Goal: Task Accomplishment & Management: Complete application form

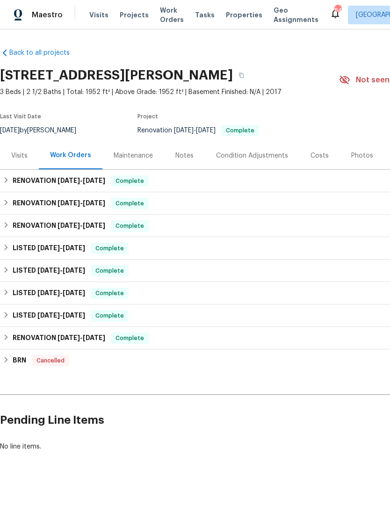
click at [361, 157] on div "Photos" at bounding box center [362, 155] width 22 height 9
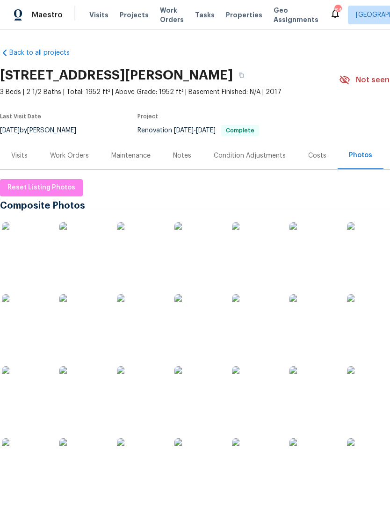
click at [89, 396] on img at bounding box center [82, 389] width 47 height 47
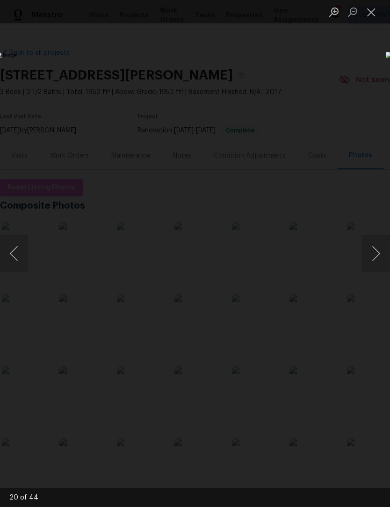
click at [377, 257] on button "Next image" at bounding box center [376, 253] width 28 height 37
click at [380, 248] on button "Next image" at bounding box center [376, 253] width 28 height 37
click at [377, 254] on button "Next image" at bounding box center [376, 253] width 28 height 37
click at [378, 258] on button "Next image" at bounding box center [376, 253] width 28 height 37
click at [382, 257] on button "Next image" at bounding box center [376, 253] width 28 height 37
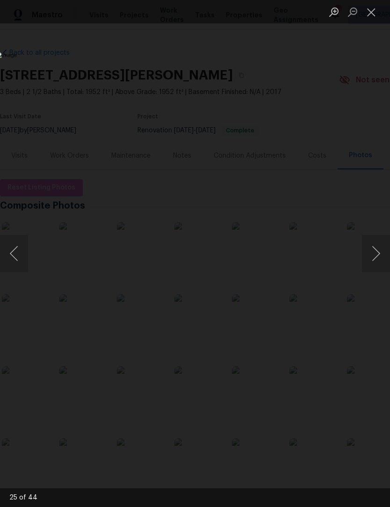
click at [379, 254] on button "Next image" at bounding box center [376, 253] width 28 height 37
click at [381, 256] on button "Next image" at bounding box center [376, 253] width 28 height 37
click at [380, 254] on button "Next image" at bounding box center [376, 253] width 28 height 37
click at [378, 258] on button "Next image" at bounding box center [376, 253] width 28 height 37
click at [376, 260] on button "Next image" at bounding box center [376, 253] width 28 height 37
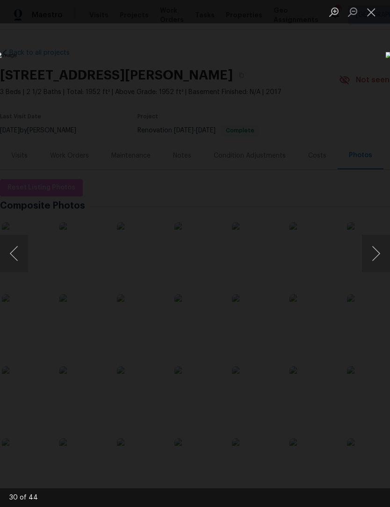
click at [378, 256] on button "Next image" at bounding box center [376, 253] width 28 height 37
click at [377, 253] on button "Next image" at bounding box center [376, 253] width 28 height 37
click at [376, 258] on button "Next image" at bounding box center [376, 253] width 28 height 37
click at [378, 259] on button "Next image" at bounding box center [376, 253] width 28 height 37
click at [376, 264] on button "Next image" at bounding box center [376, 253] width 28 height 37
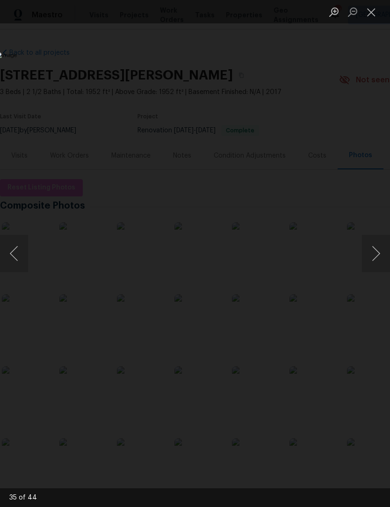
click at [375, 265] on button "Next image" at bounding box center [376, 253] width 28 height 37
click at [375, 263] on button "Next image" at bounding box center [376, 253] width 28 height 37
click at [370, 262] on button "Next image" at bounding box center [376, 253] width 28 height 37
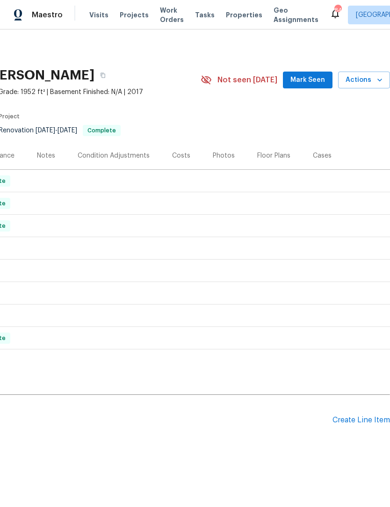
scroll to position [0, 138]
click at [366, 418] on div "Create Line Item" at bounding box center [361, 420] width 58 height 9
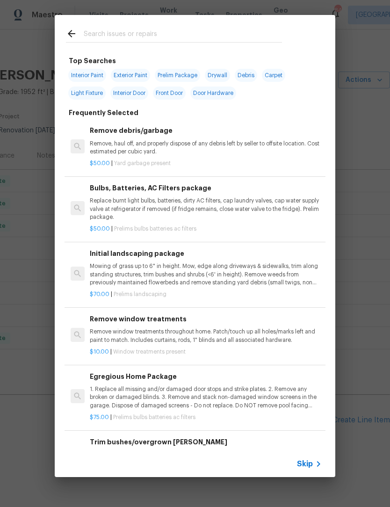
click at [159, 30] on input "text" at bounding box center [183, 35] width 198 height 14
type input "Pest"
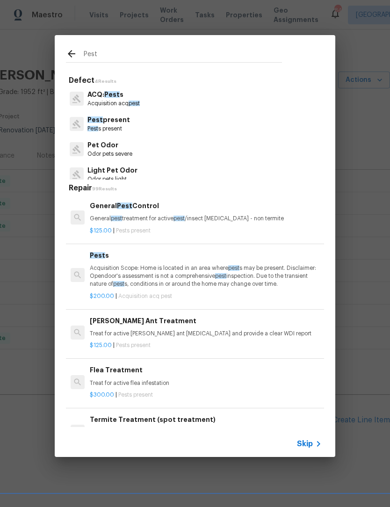
click at [126, 122] on p "Pest present" at bounding box center [108, 120] width 43 height 10
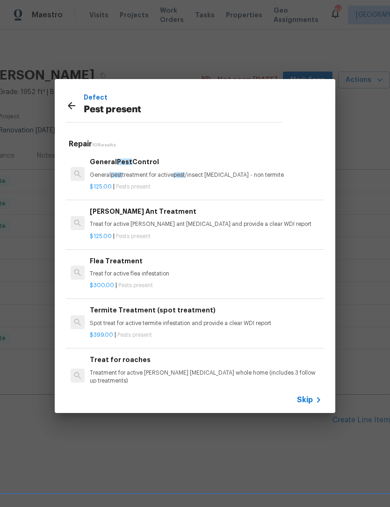
click at [147, 172] on p "General pest treatment for active pest /insect infestation - non termite" at bounding box center [206, 175] width 232 height 8
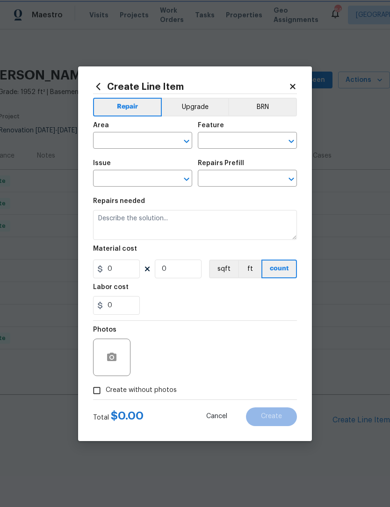
type input "Pests"
type input "Pest present"
type input "General Pest Control $125.00"
type textarea "General pest treatment for active pest/insect infestation - non termite"
type input "125"
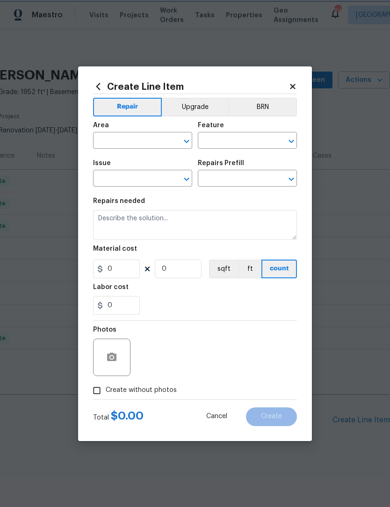
type input "1"
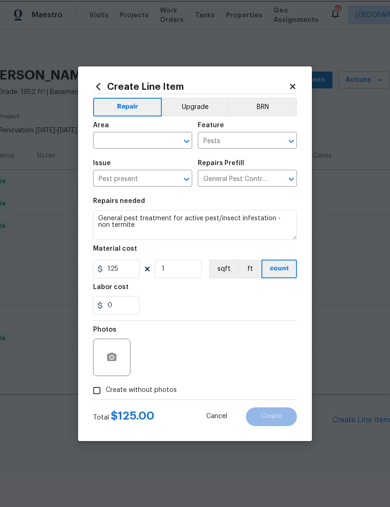
click at [187, 142] on icon "Open" at bounding box center [186, 141] width 5 height 3
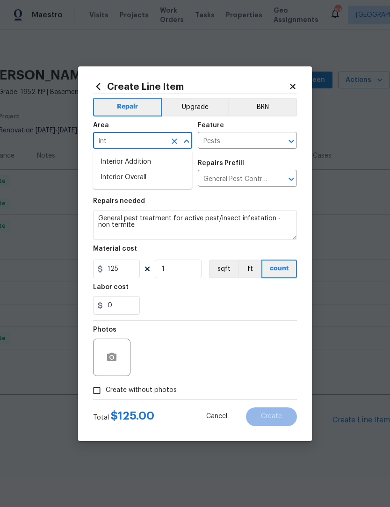
click at [142, 178] on li "Interior Overall" at bounding box center [142, 177] width 99 height 15
type input "Interior Overall"
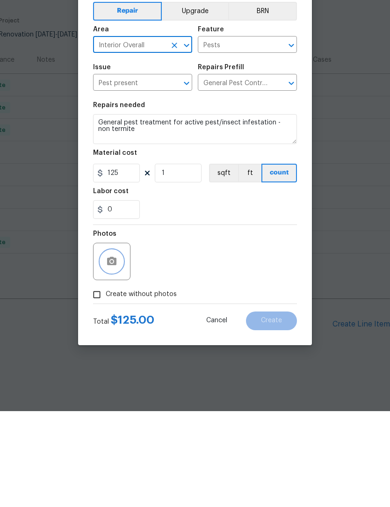
click at [114, 352] on icon "button" at bounding box center [111, 357] width 11 height 11
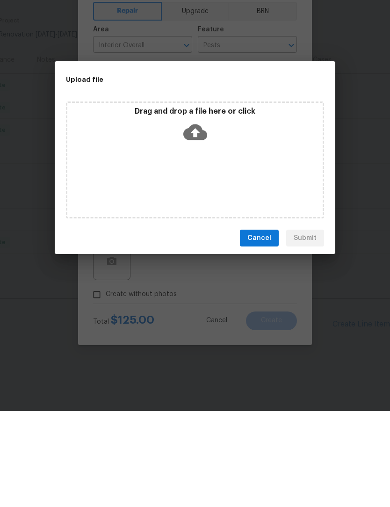
scroll to position [7, 0]
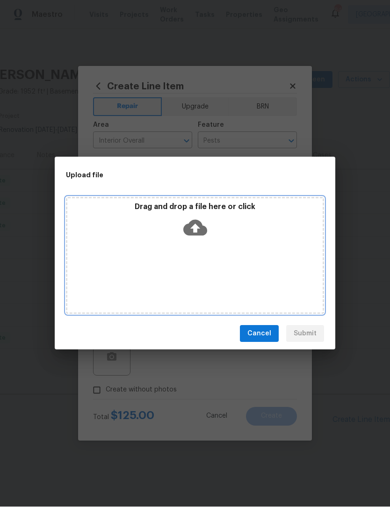
click at [193, 226] on icon at bounding box center [195, 228] width 24 height 24
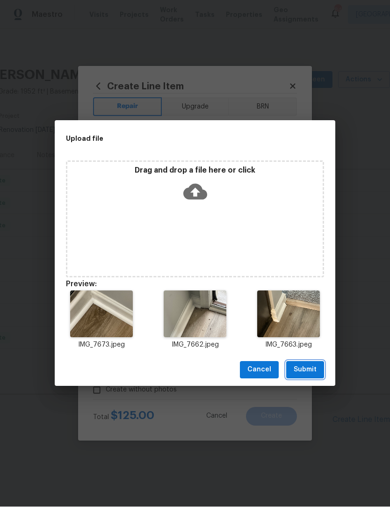
click at [311, 372] on span "Submit" at bounding box center [305, 370] width 23 height 12
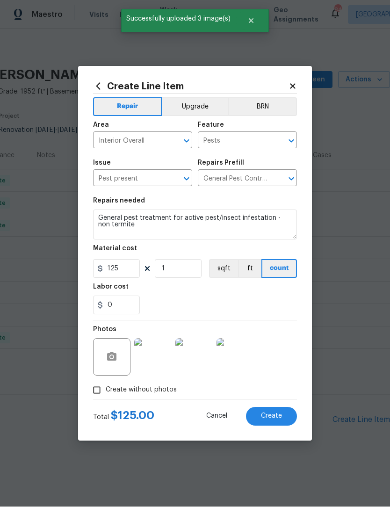
click at [276, 418] on span "Create" at bounding box center [271, 416] width 21 height 7
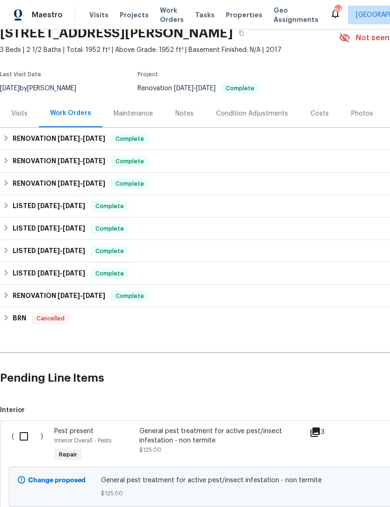
scroll to position [43, 0]
click at [30, 430] on input "checkbox" at bounding box center [27, 436] width 27 height 20
checkbox input "true"
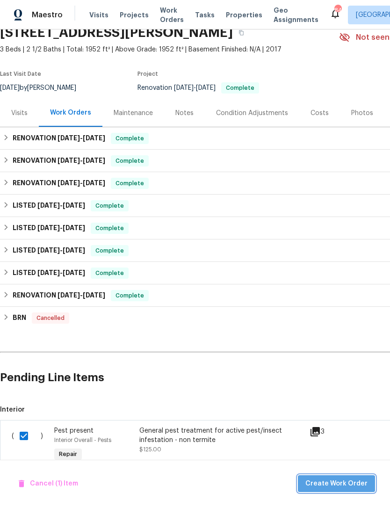
click at [349, 484] on span "Create Work Order" at bounding box center [336, 484] width 62 height 12
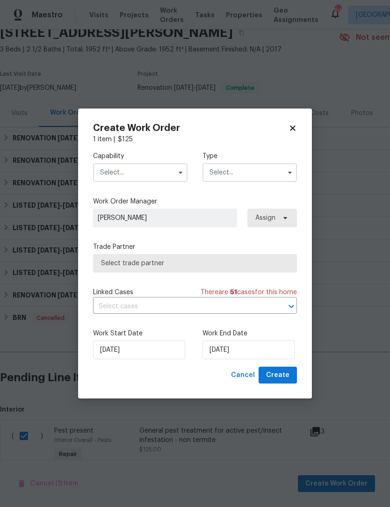
click at [180, 174] on icon "button" at bounding box center [180, 172] width 7 height 7
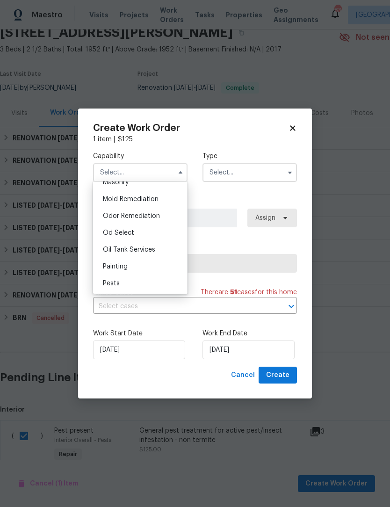
scroll to position [719, 0]
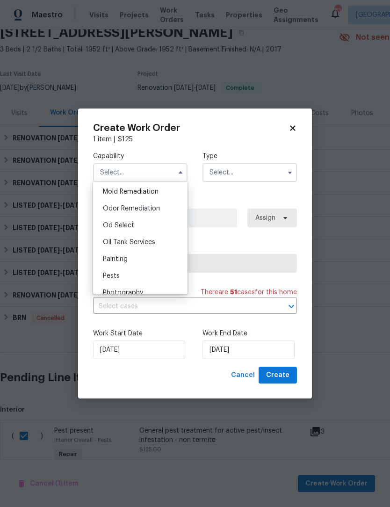
click at [135, 280] on div "Pests" at bounding box center [140, 275] width 90 height 17
type input "Pests"
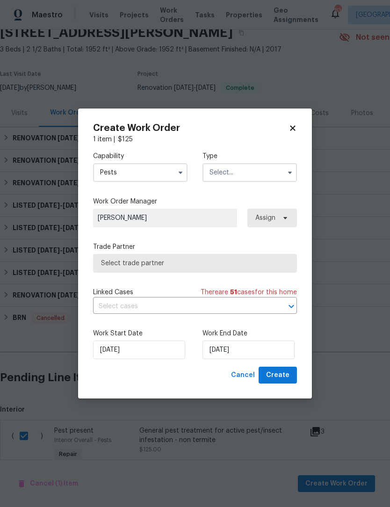
click at [292, 174] on icon "button" at bounding box center [289, 172] width 7 height 7
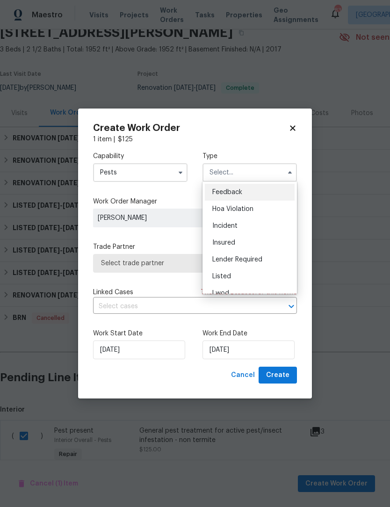
click at [256, 276] on div "Listed" at bounding box center [250, 276] width 90 height 17
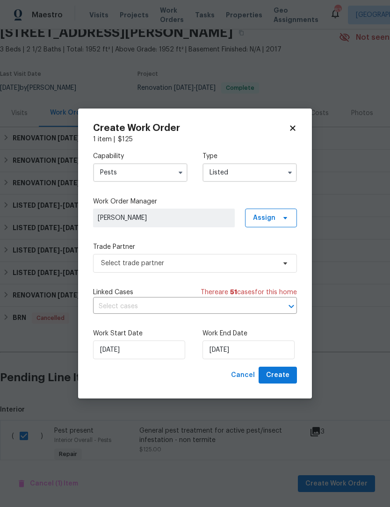
type input "Listed"
click at [256, 353] on input "9/19/2025" at bounding box center [248, 349] width 92 height 19
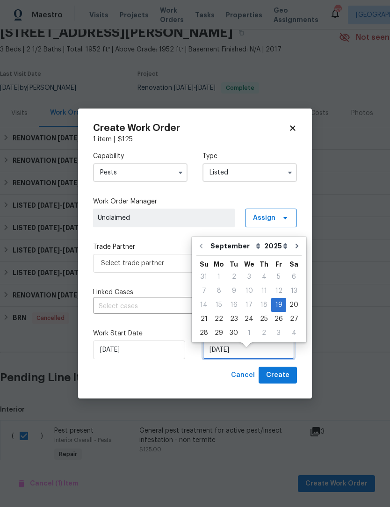
scroll to position [25, 0]
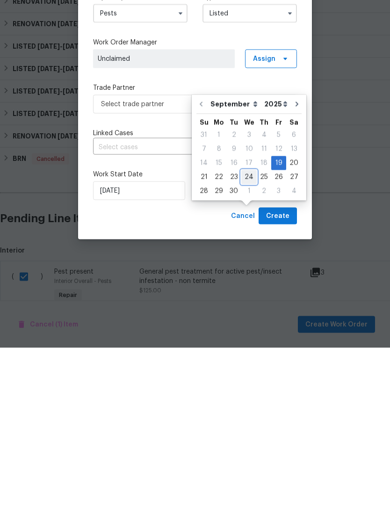
click at [248, 330] on div "24" at bounding box center [248, 336] width 15 height 13
type input "9/24/2025"
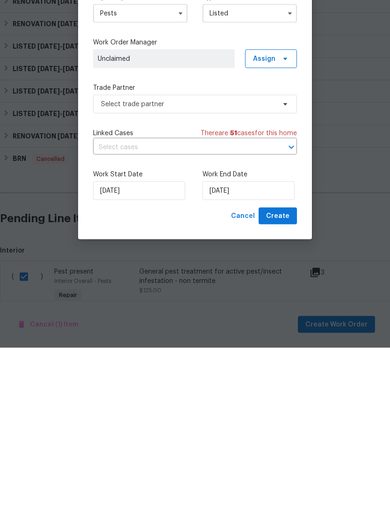
scroll to position [31, 0]
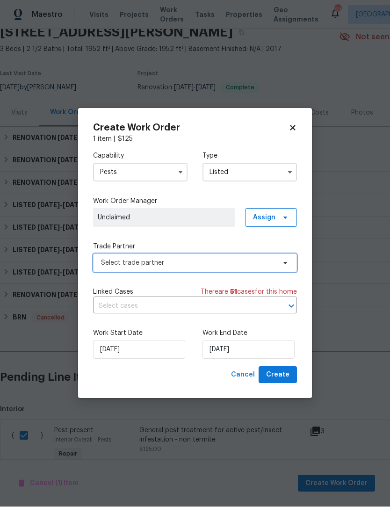
click at [289, 260] on span "Select trade partner" at bounding box center [195, 263] width 204 height 19
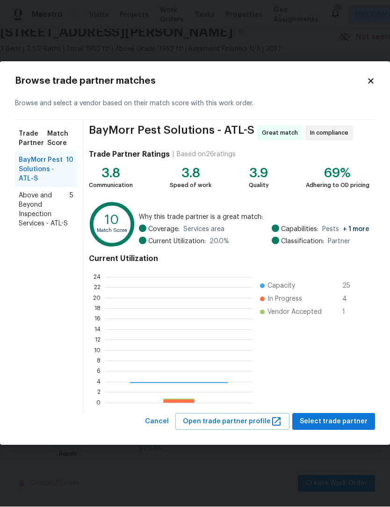
scroll to position [131, 147]
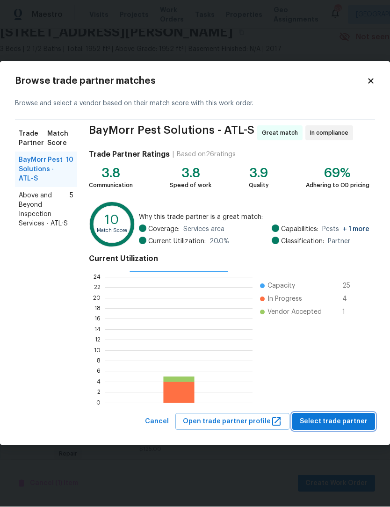
click at [339, 419] on span "Select trade partner" at bounding box center [334, 422] width 68 height 12
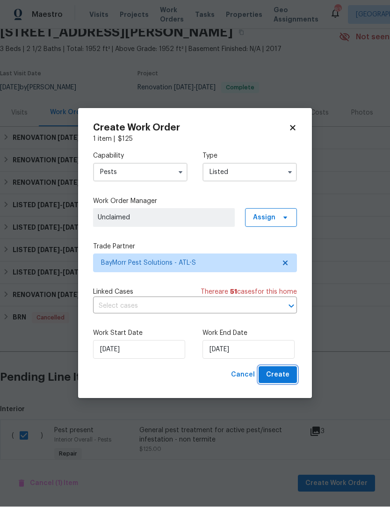
click at [283, 378] on span "Create" at bounding box center [277, 375] width 23 height 12
checkbox input "false"
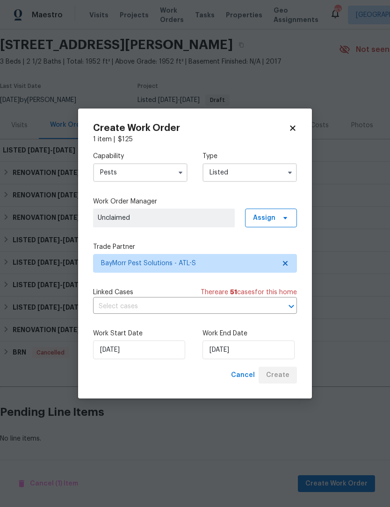
scroll to position [0, 0]
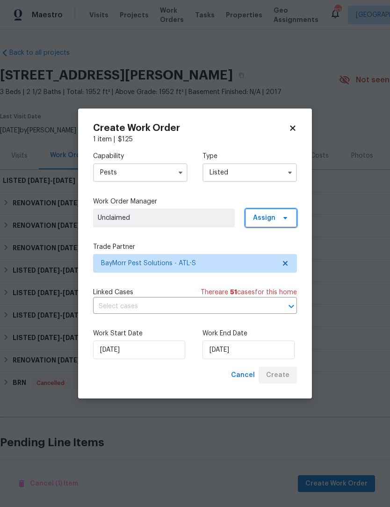
click at [281, 221] on span "Assign" at bounding box center [271, 218] width 52 height 19
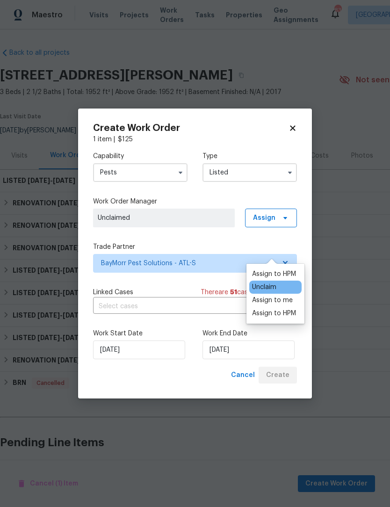
click at [284, 309] on div "Assign to HPM" at bounding box center [274, 313] width 44 height 9
click at [271, 295] on div "Assign to me" at bounding box center [272, 299] width 41 height 9
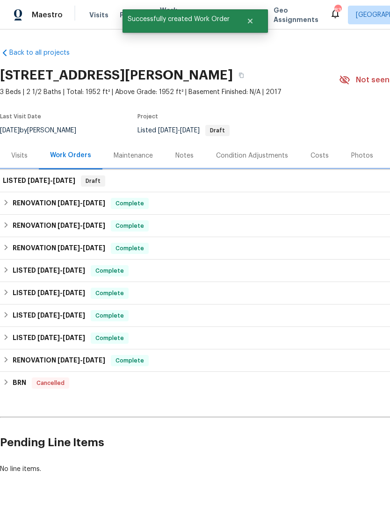
click at [72, 175] on h6 "LISTED 9/19/25 - 9/24/25" at bounding box center [39, 180] width 72 height 11
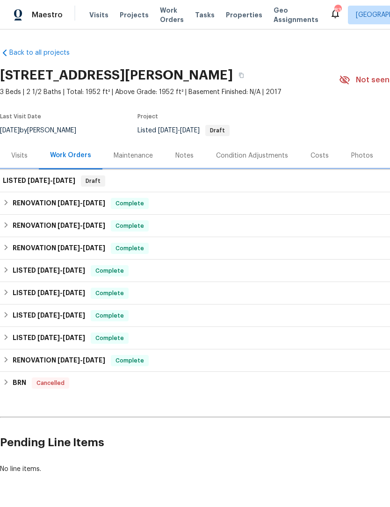
click at [112, 175] on div "LISTED 9/19/25 - 9/24/25 Draft" at bounding box center [264, 180] width 523 height 11
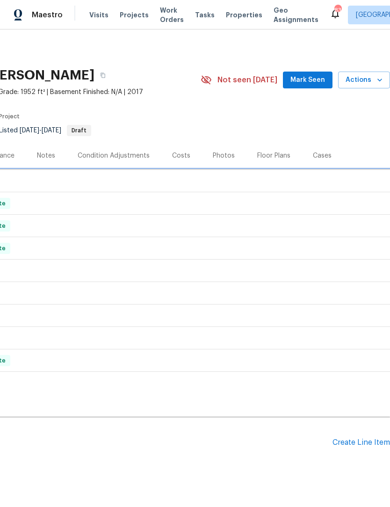
scroll to position [0, 138]
click at [322, 74] on span "Mark Seen" at bounding box center [307, 80] width 35 height 12
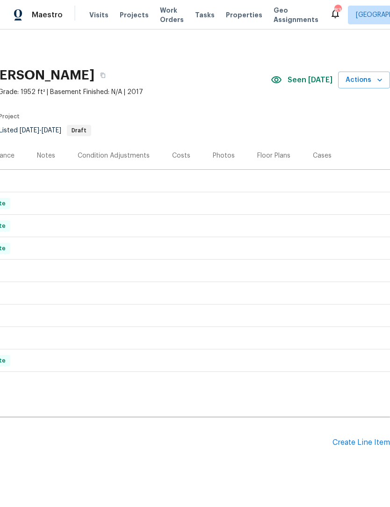
click at [367, 438] on div "Create Line Item" at bounding box center [361, 442] width 58 height 9
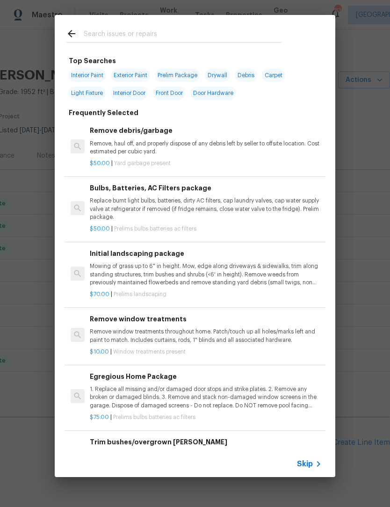
click at [181, 34] on input "text" at bounding box center [183, 35] width 198 height 14
type input "Bulbs"
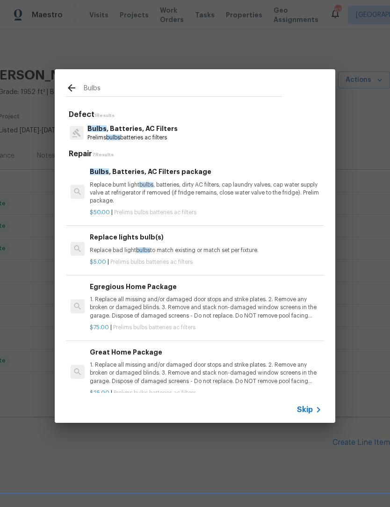
click at [205, 248] on p "Replace bad light bulbs to match existing or match set per fixture." at bounding box center [206, 250] width 232 height 8
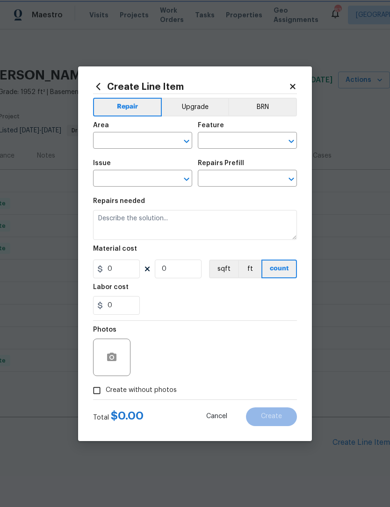
type input "Home Readiness Packages"
type input "Bulbs, Batteries, AC Filters"
type input "Replace lights bulb(s) $5.00"
type textarea "Replace bad light bulbs to match existing or match set per fixture."
type input "5"
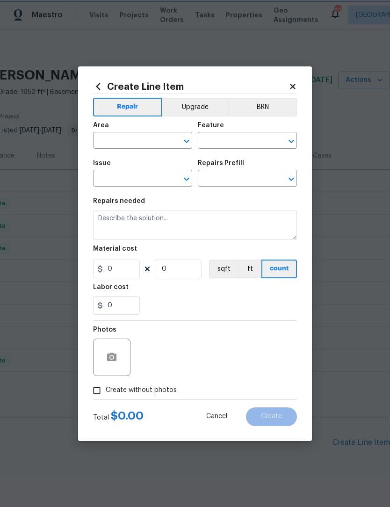
type input "1"
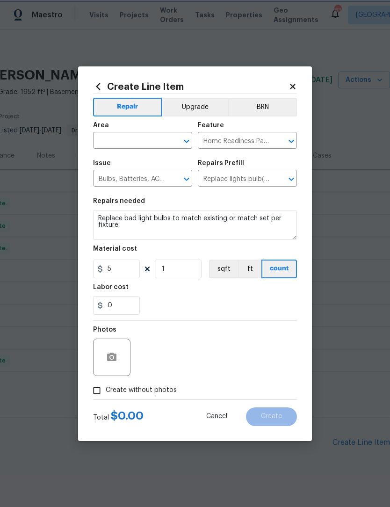
click at [204, 248] on div "Material cost" at bounding box center [195, 251] width 204 height 12
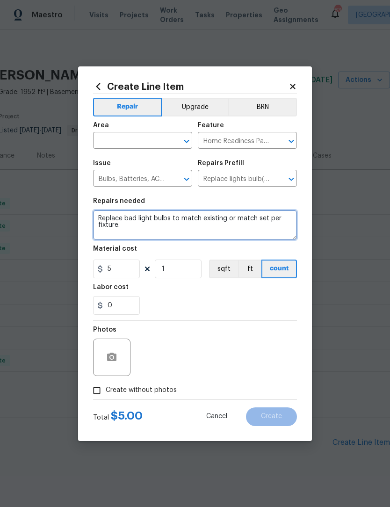
click at [180, 228] on textarea "Replace bad light bulbs to match existing or match set per fixture." at bounding box center [195, 225] width 204 height 30
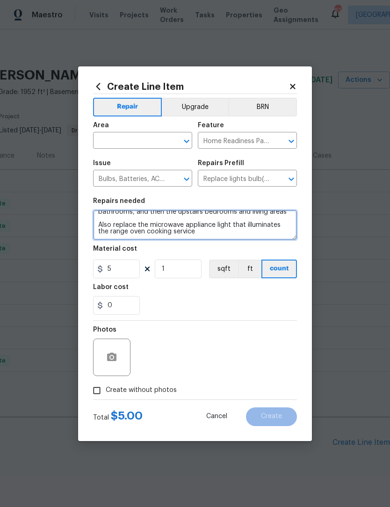
scroll to position [46, 0]
type textarea "Replace bad light bulbs to match existing or match set per fixture. Replace all…"
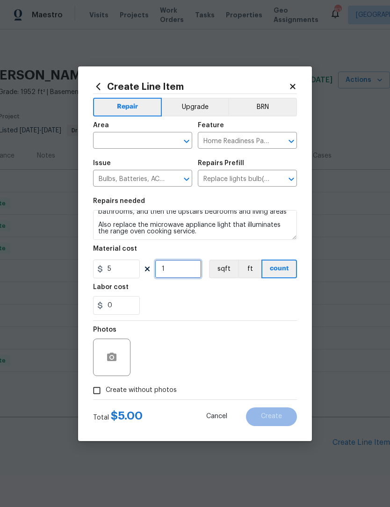
click at [185, 278] on input "1" at bounding box center [178, 268] width 47 height 19
type input "20"
click at [121, 355] on button "button" at bounding box center [112, 357] width 22 height 22
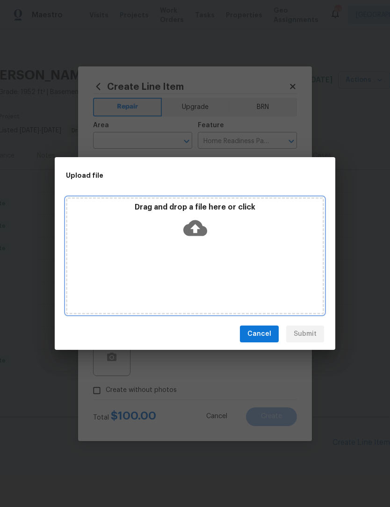
click at [202, 228] on icon at bounding box center [195, 228] width 24 height 16
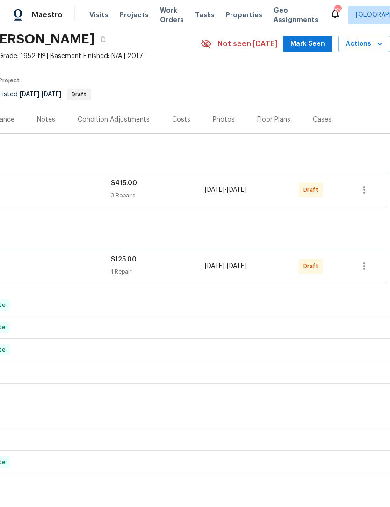
scroll to position [36, 138]
click at [365, 268] on icon "button" at bounding box center [364, 265] width 11 height 11
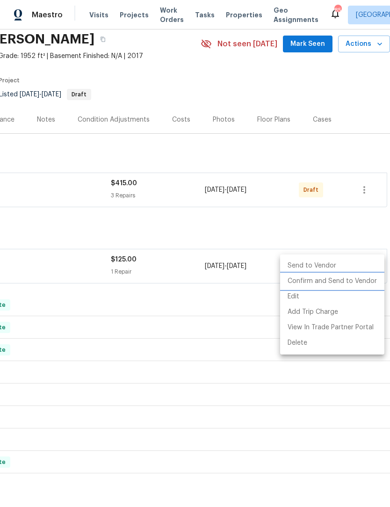
click at [360, 280] on li "Confirm and Send to Vendor" at bounding box center [332, 280] width 104 height 15
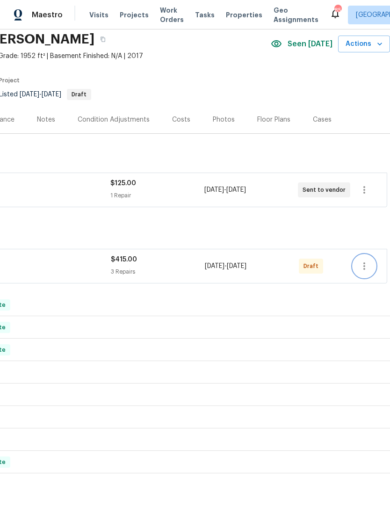
click at [363, 268] on icon "button" at bounding box center [364, 265] width 11 height 11
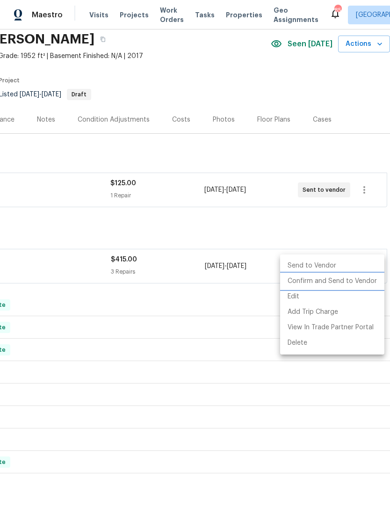
click at [353, 282] on li "Confirm and Send to Vendor" at bounding box center [332, 280] width 104 height 15
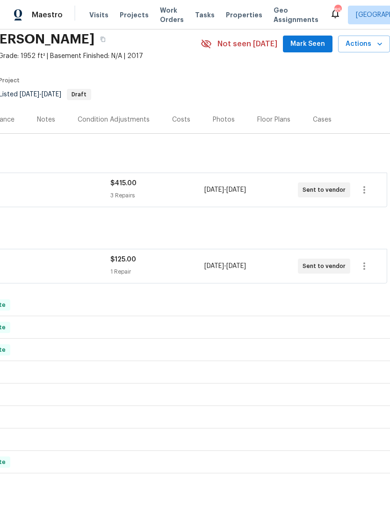
click at [313, 44] on span "Mark Seen" at bounding box center [307, 44] width 35 height 12
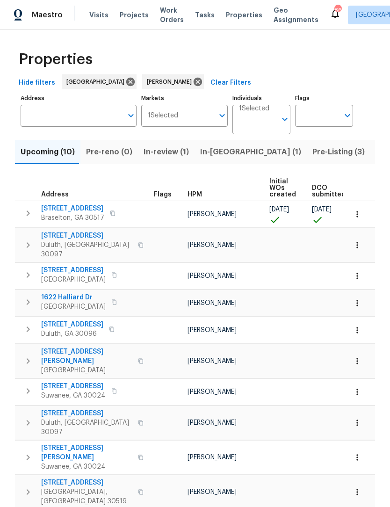
click at [312, 154] on span "Pre-Listing (3)" at bounding box center [338, 151] width 52 height 13
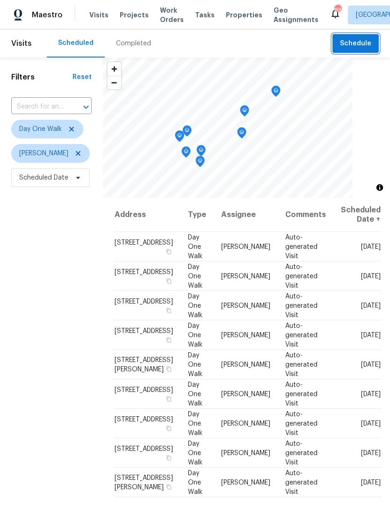
click at [363, 48] on span "Schedule" at bounding box center [355, 44] width 31 height 12
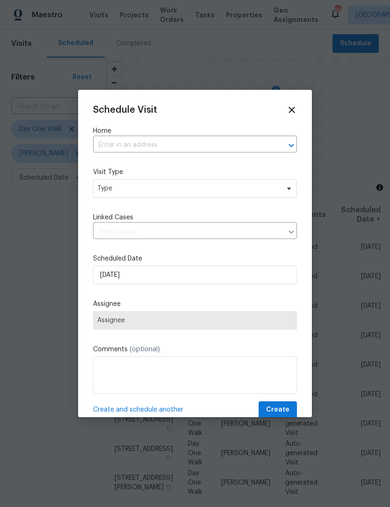
click at [159, 146] on input "text" at bounding box center [182, 145] width 178 height 14
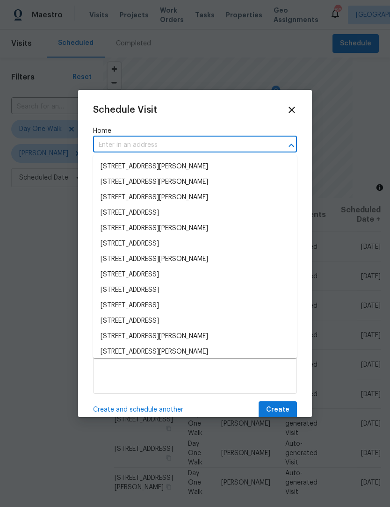
click at [141, 140] on input "text" at bounding box center [182, 145] width 178 height 14
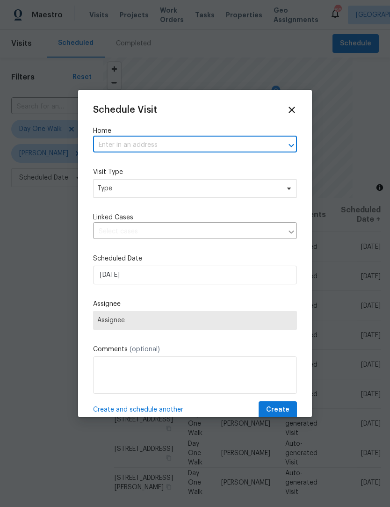
paste input "1900 Chattahoochee Run Dr"
type input "1900 Chattahoochee Run Dr"
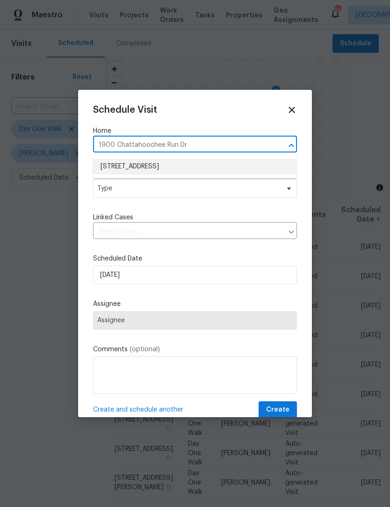
click at [213, 169] on li "1900 Chattahoochee Run Dr, Suwanee, GA 30024" at bounding box center [195, 166] width 204 height 15
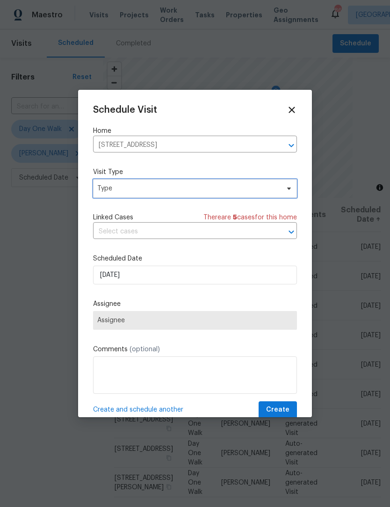
click at [290, 194] on span "Type" at bounding box center [195, 188] width 204 height 19
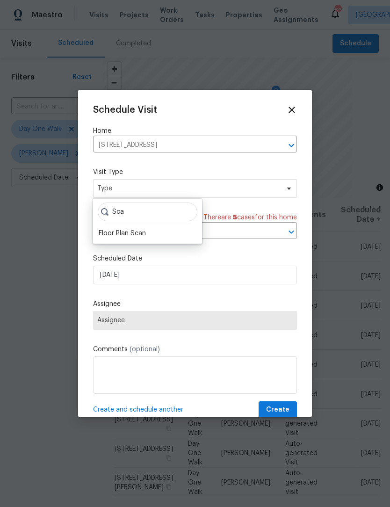
type input "Sca"
click at [138, 233] on div "Floor Plan Scan" at bounding box center [122, 233] width 47 height 9
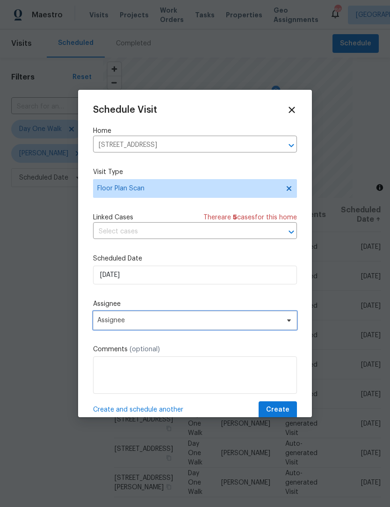
click at [292, 323] on icon at bounding box center [288, 319] width 7 height 7
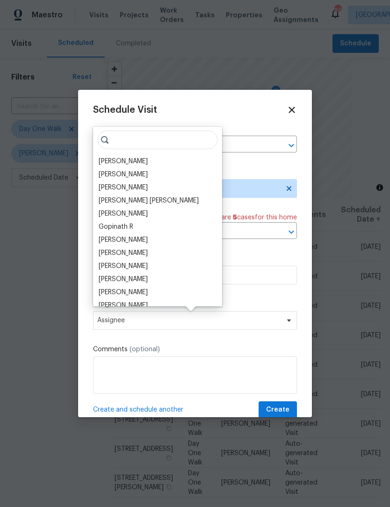
click at [144, 158] on div "[PERSON_NAME]" at bounding box center [123, 161] width 49 height 9
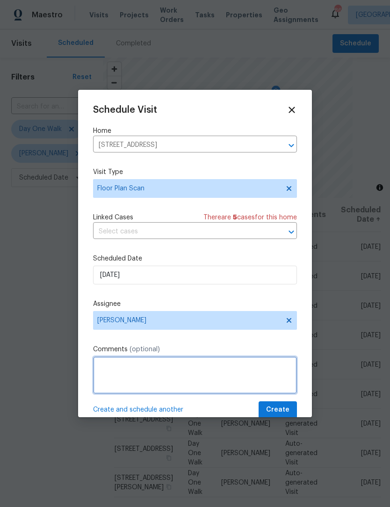
click at [213, 375] on textarea at bounding box center [195, 374] width 204 height 37
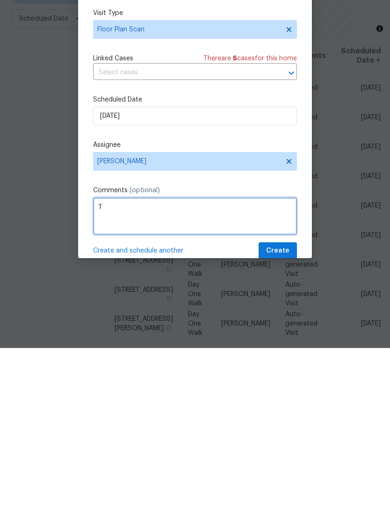
scroll to position [31, 0]
type textarea "Try scan again"
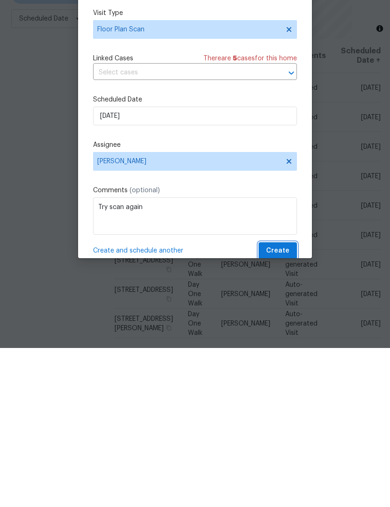
click at [291, 401] on button "Create" at bounding box center [278, 409] width 38 height 17
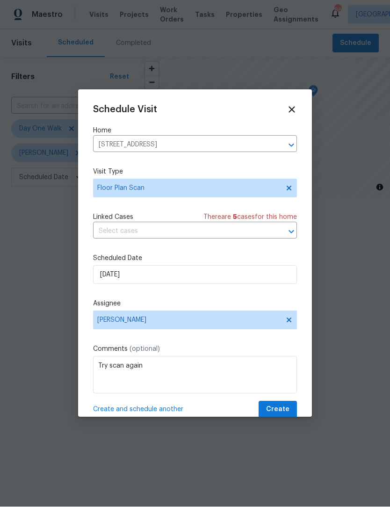
scroll to position [0, 0]
